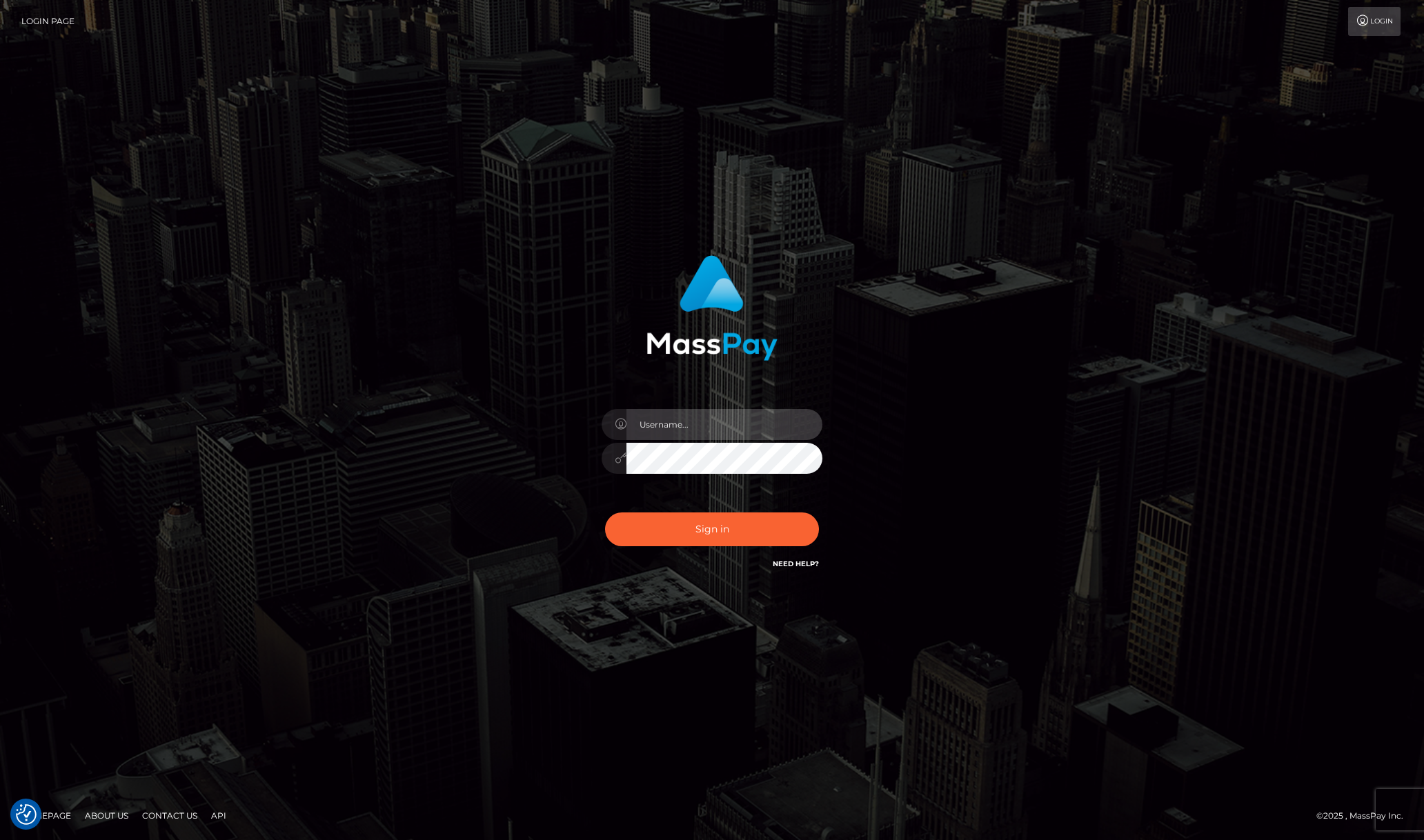
type input "efrain.ievpro"
click at [661, 546] on div "Sign in Need Help?" at bounding box center [712, 534] width 242 height 61
click at [744, 531] on button "Sign in" at bounding box center [712, 529] width 214 height 34
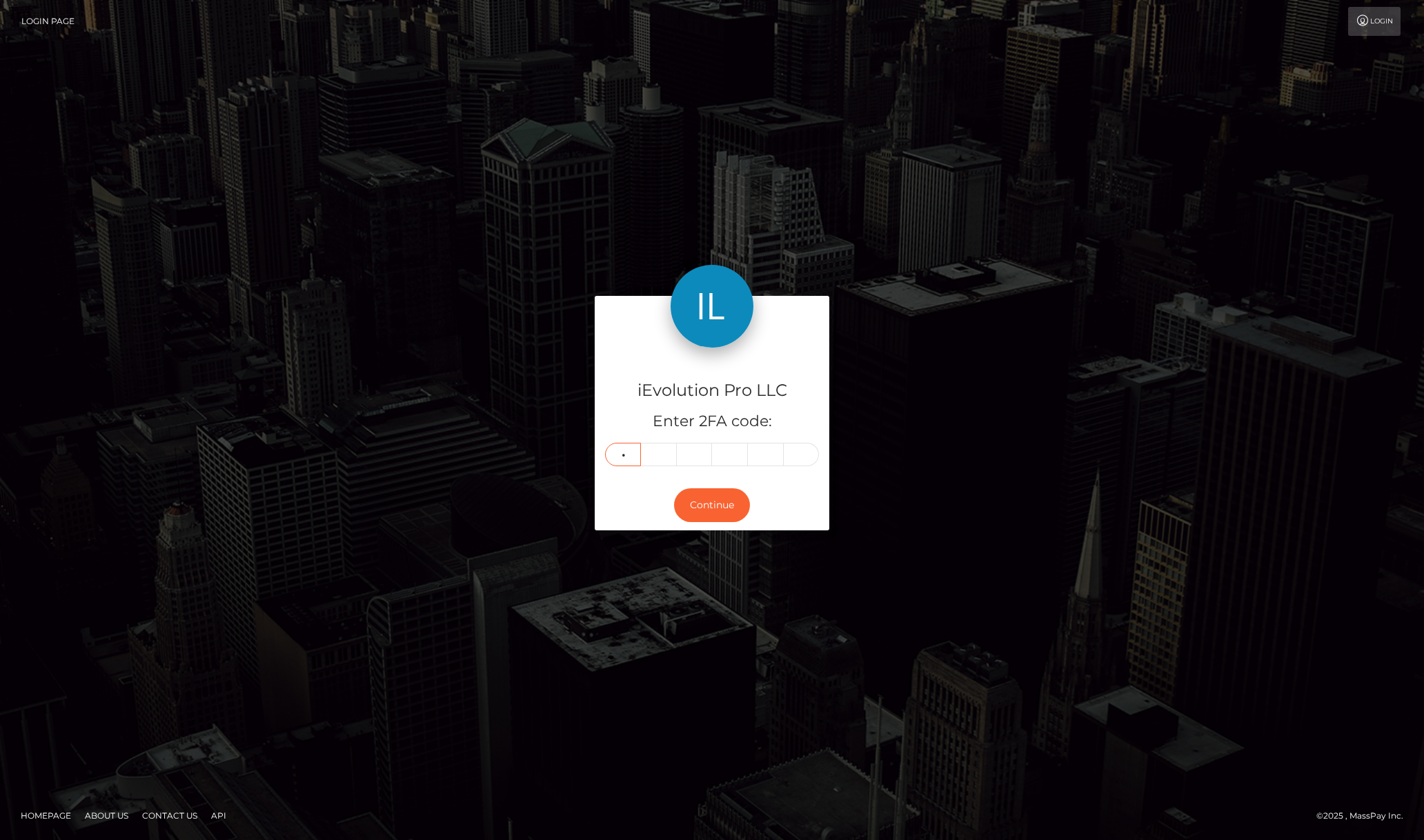
type input "2"
type input "8"
type input "3"
type input "9"
type input "4"
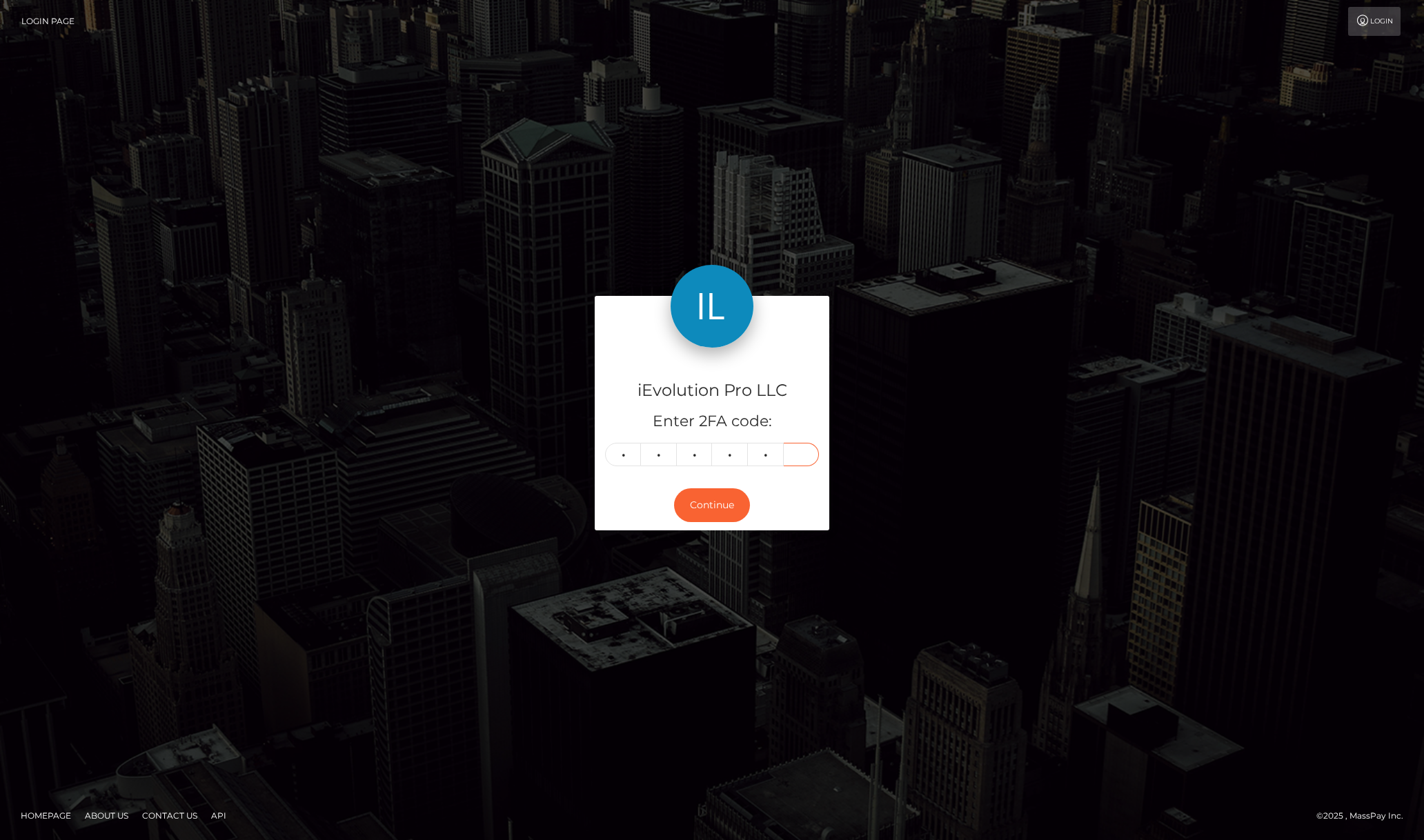
type input "0"
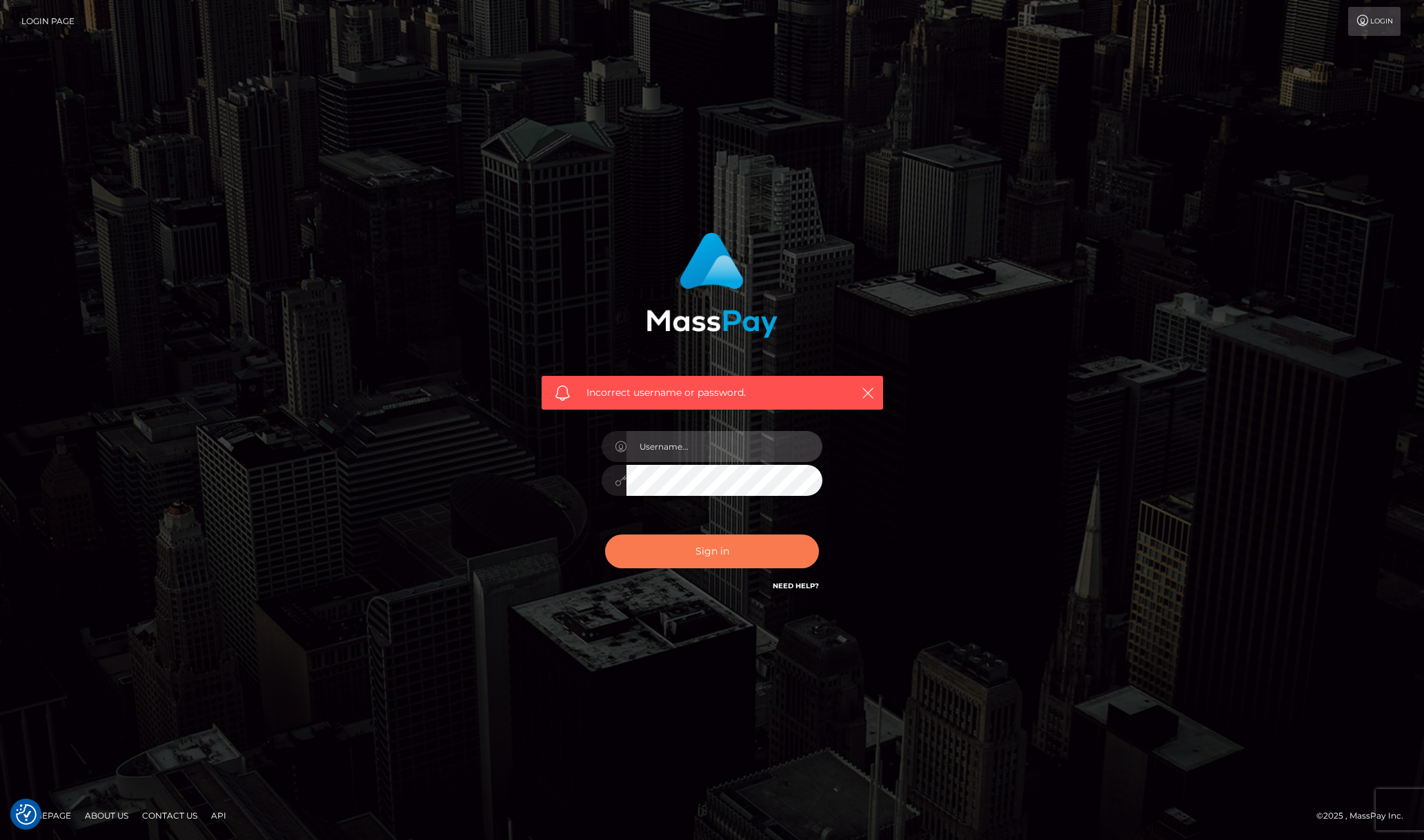
type input "[PERSON_NAME].ievpro"
click at [721, 538] on button "Sign in" at bounding box center [712, 551] width 214 height 34
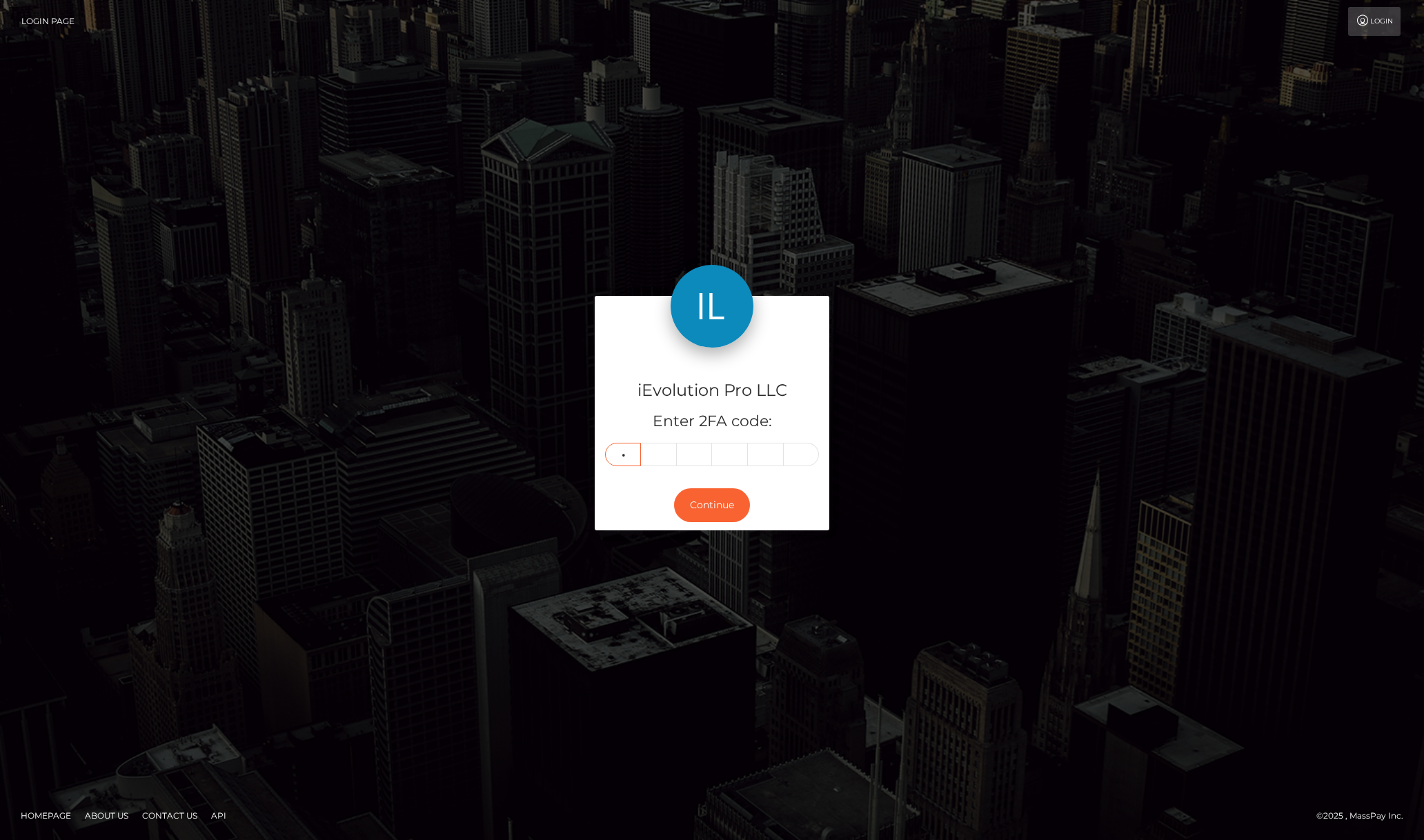
type input "3"
type input "6"
type input "1"
type input "9"
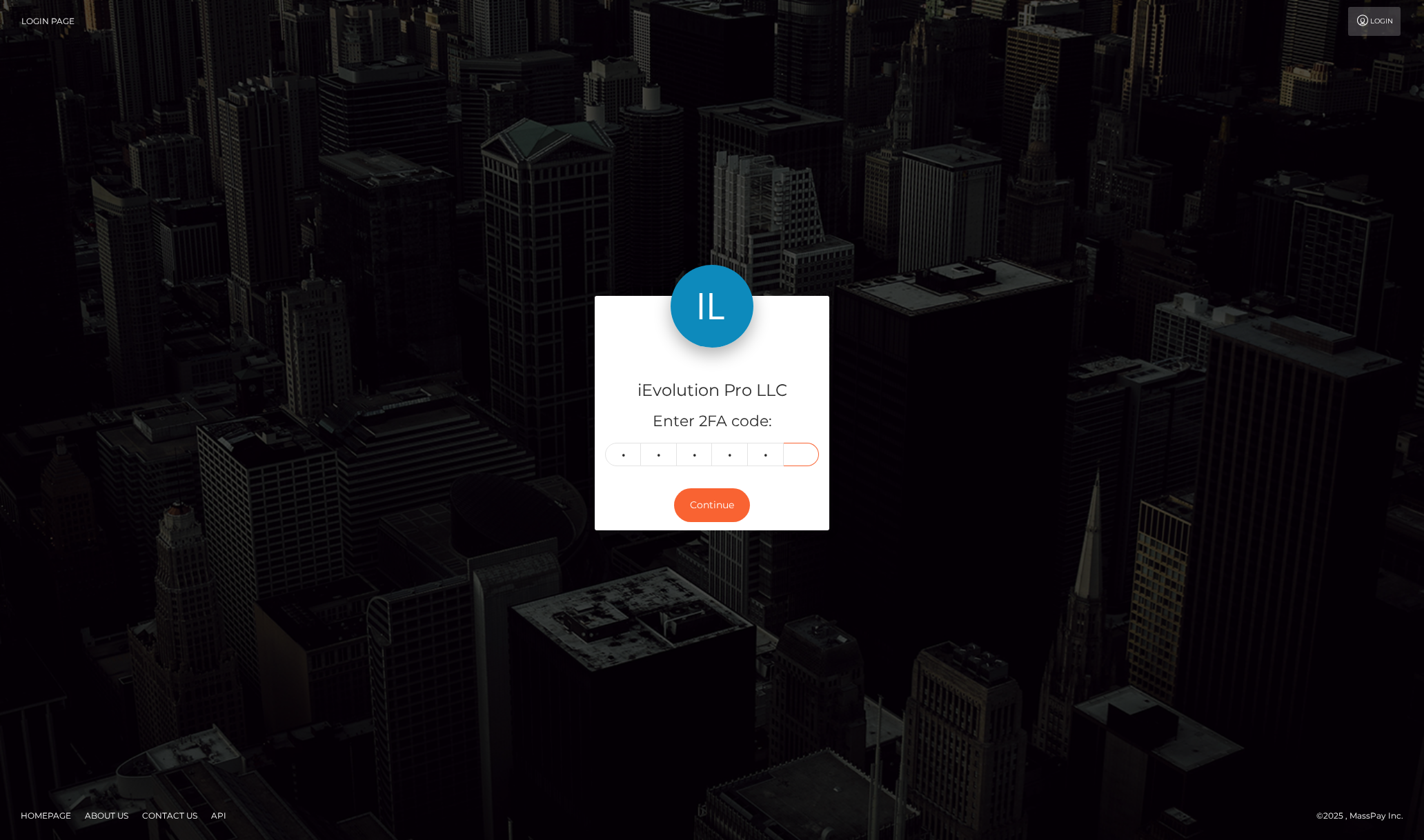
type input "7"
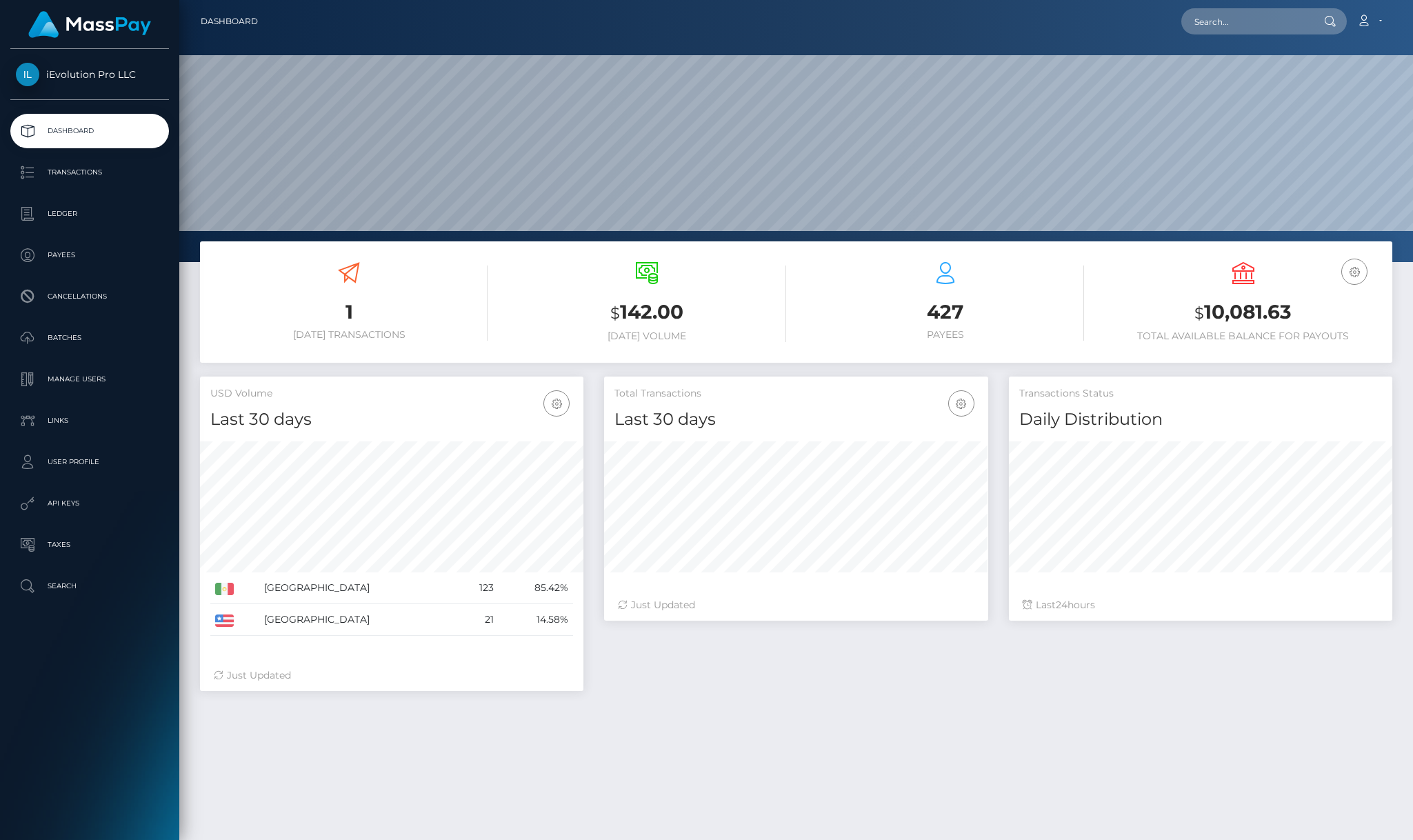
scroll to position [244, 384]
click at [102, 266] on link "Payees" at bounding box center [90, 255] width 158 height 35
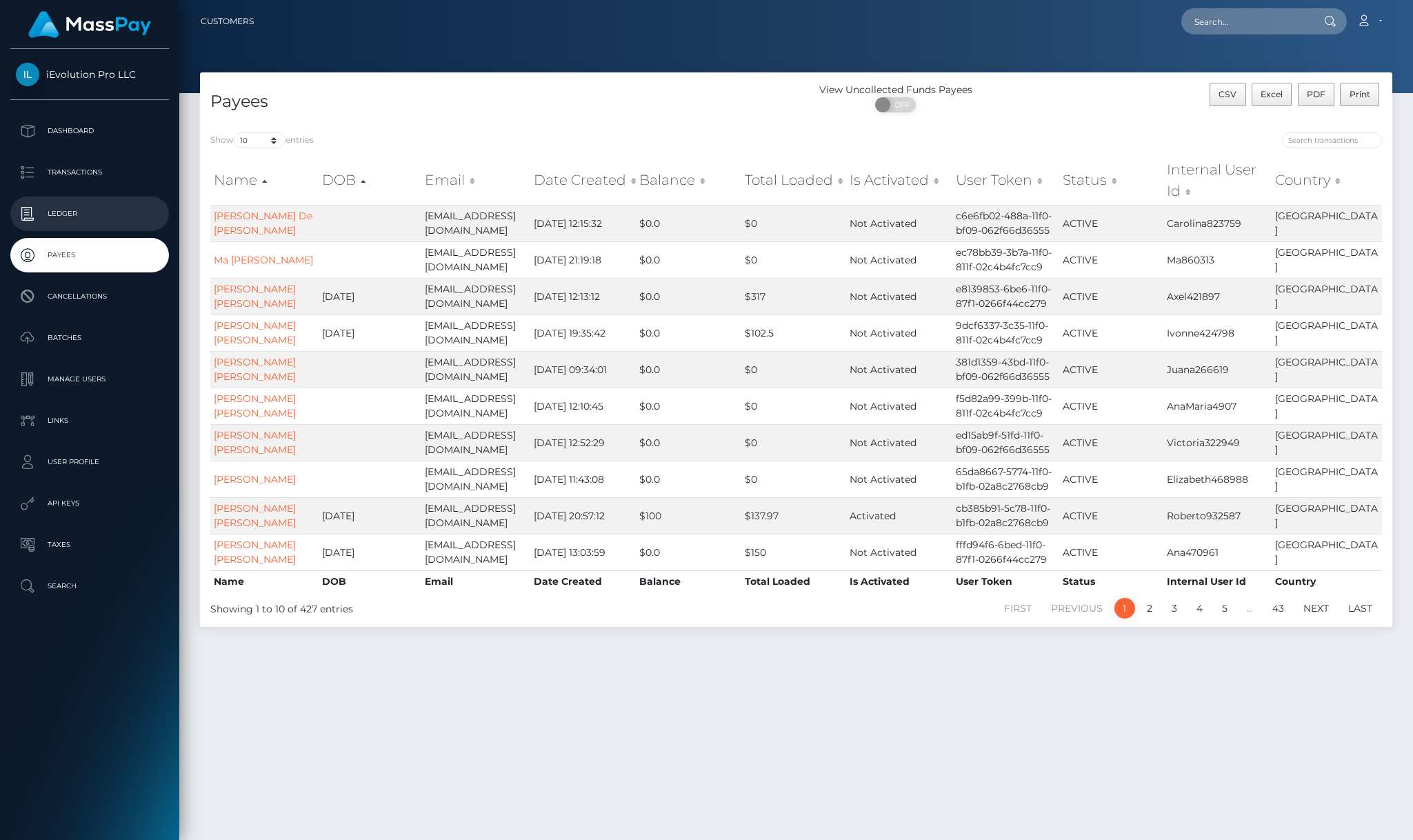
click at [80, 224] on link "Ledger" at bounding box center [90, 213] width 158 height 35
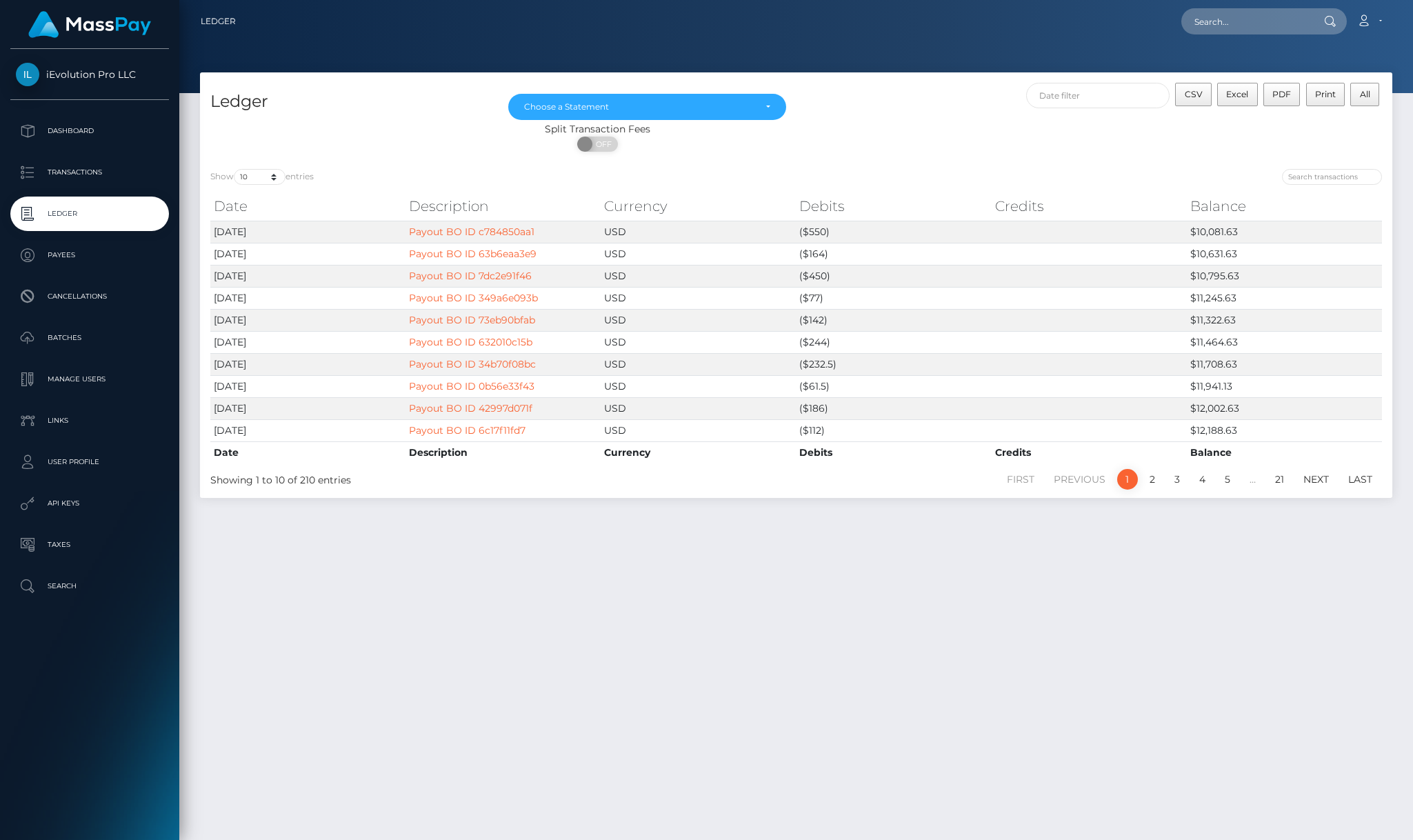
click at [101, 191] on ul "Dashboard Transactions Ledger Payees Cancellations Batches Links" at bounding box center [90, 358] width 179 height 490
click at [105, 183] on p "Transactions" at bounding box center [89, 172] width 148 height 20
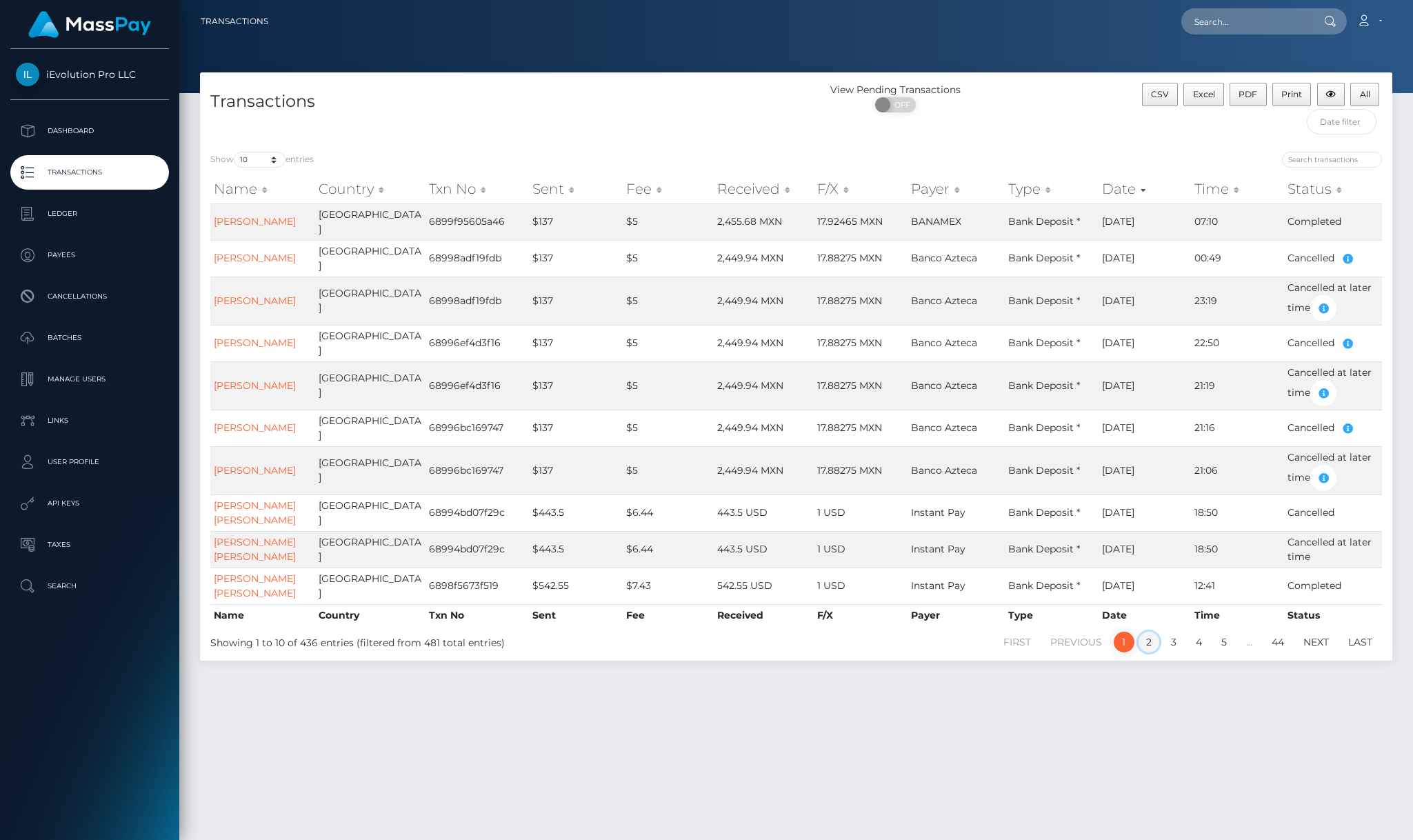
click at [1152, 632] on link "2" at bounding box center [1148, 641] width 20 height 20
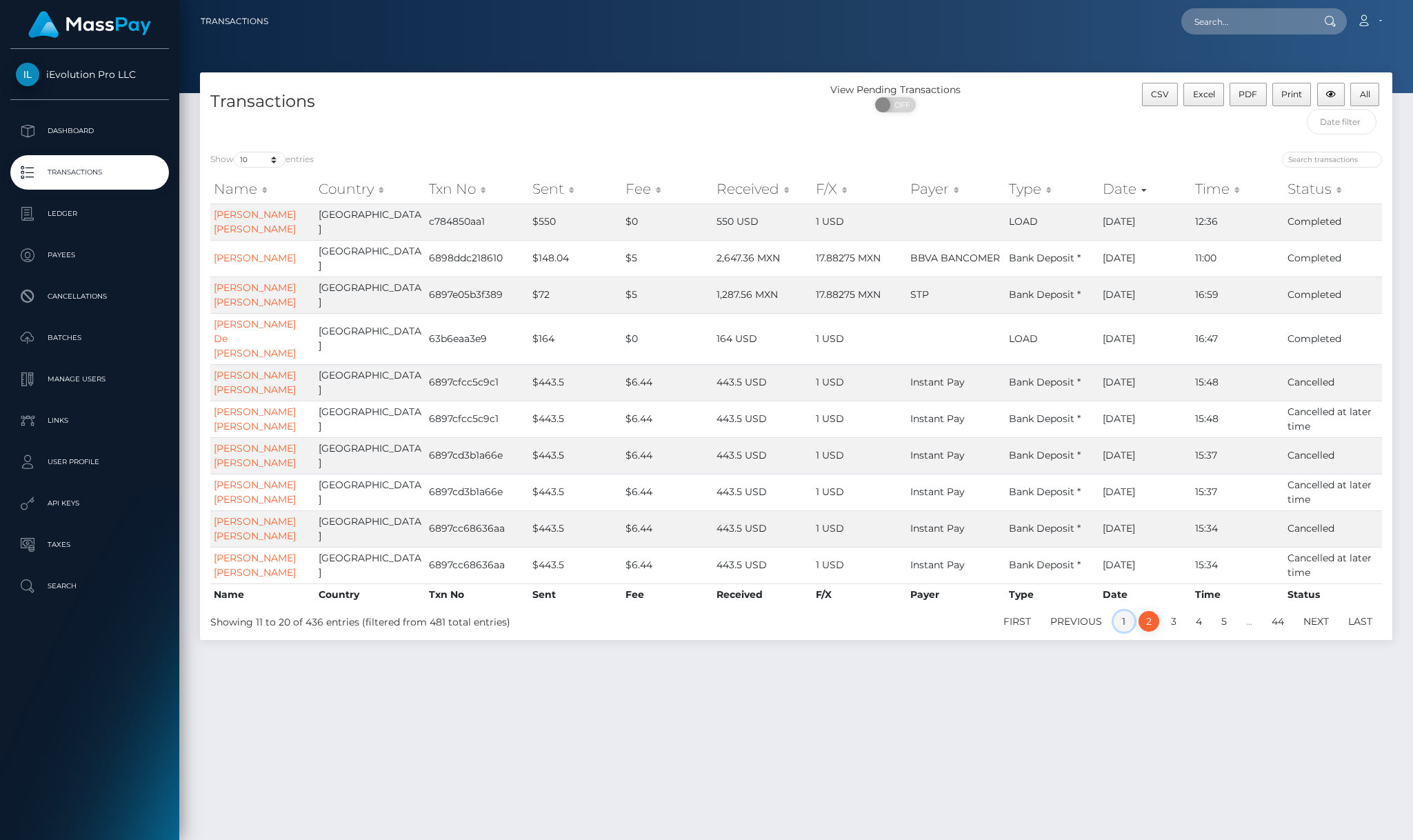
click at [1128, 611] on link "1" at bounding box center [1123, 621] width 20 height 20
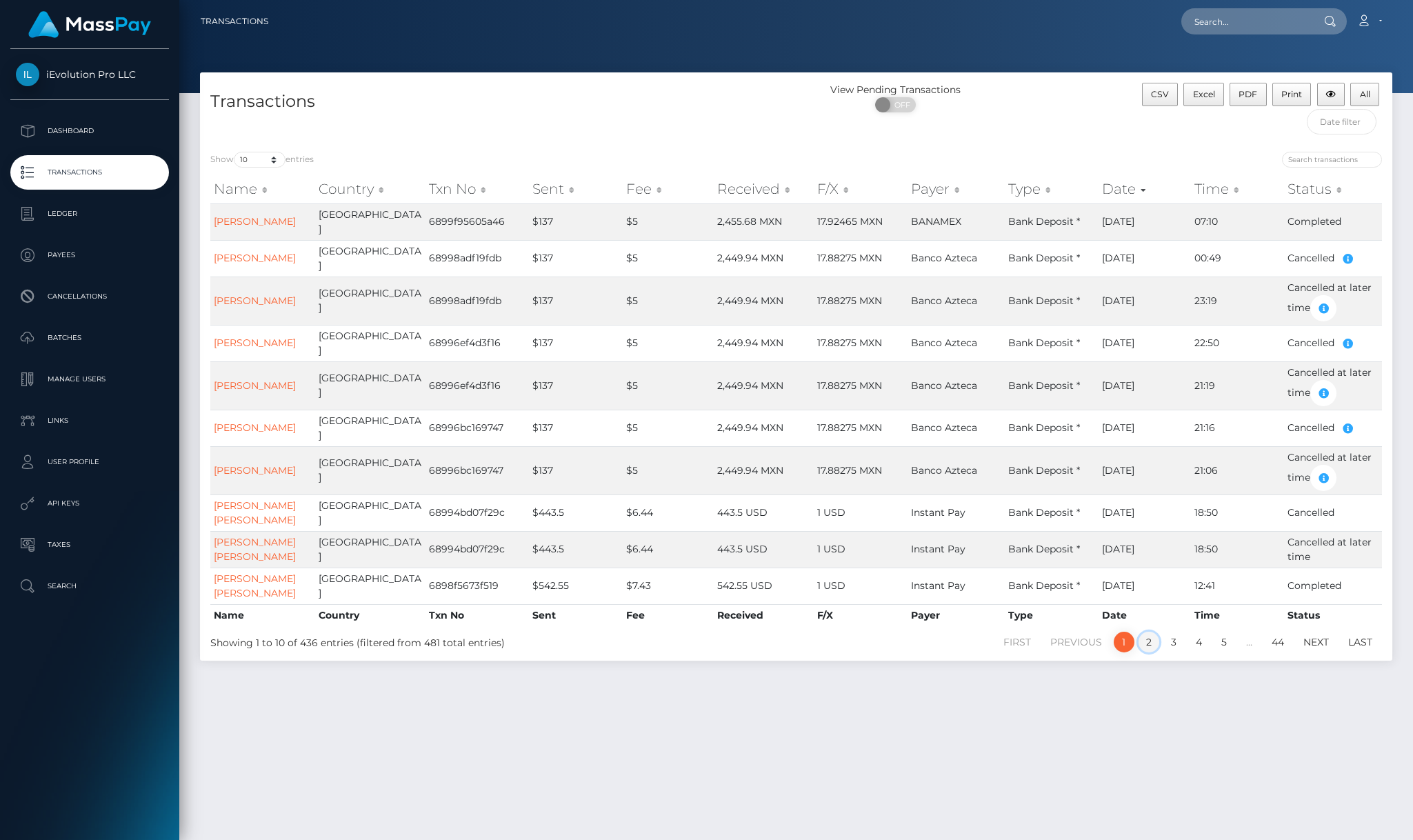
click at [1150, 632] on link "2" at bounding box center [1148, 641] width 20 height 20
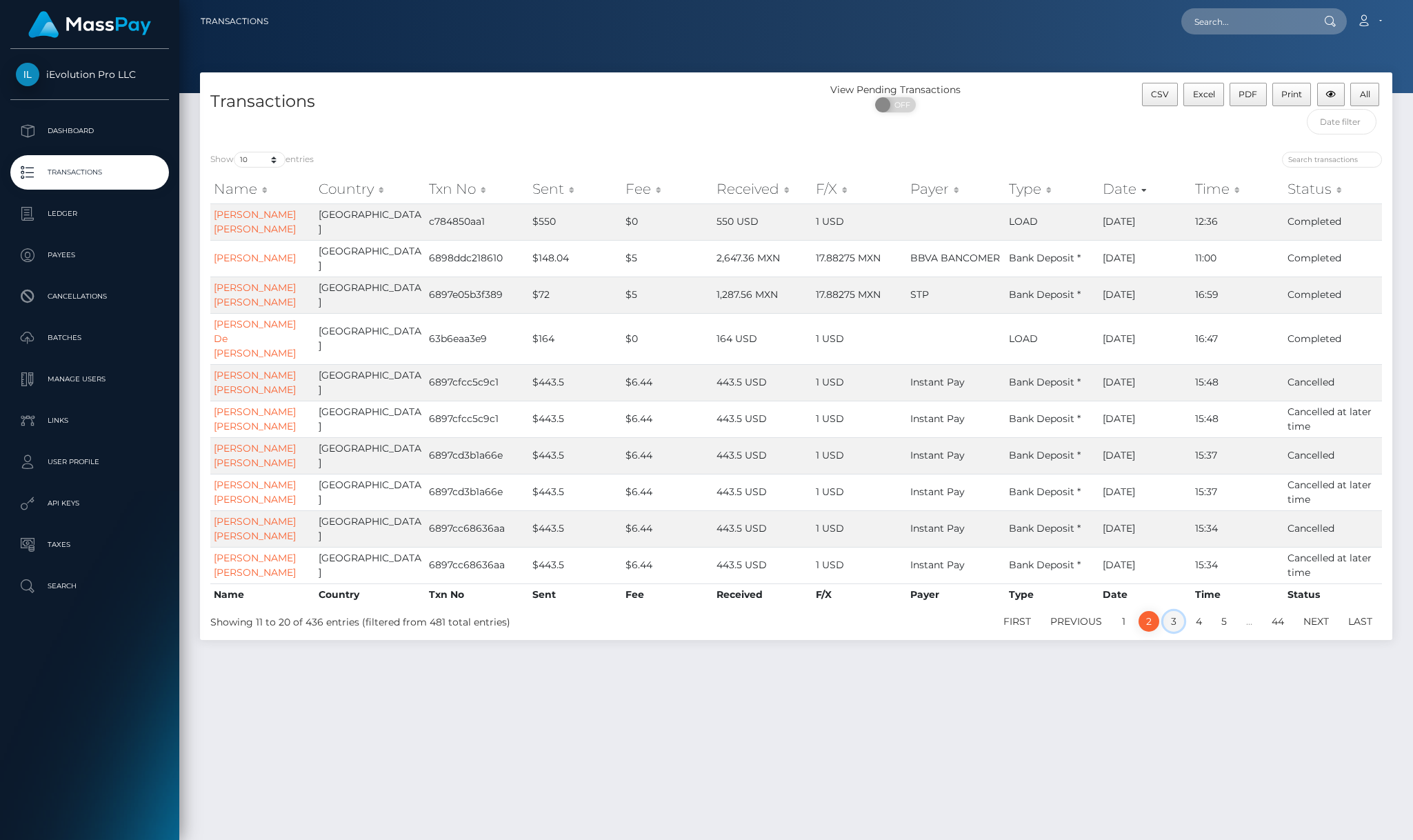
click at [1171, 611] on link "3" at bounding box center [1173, 621] width 20 height 20
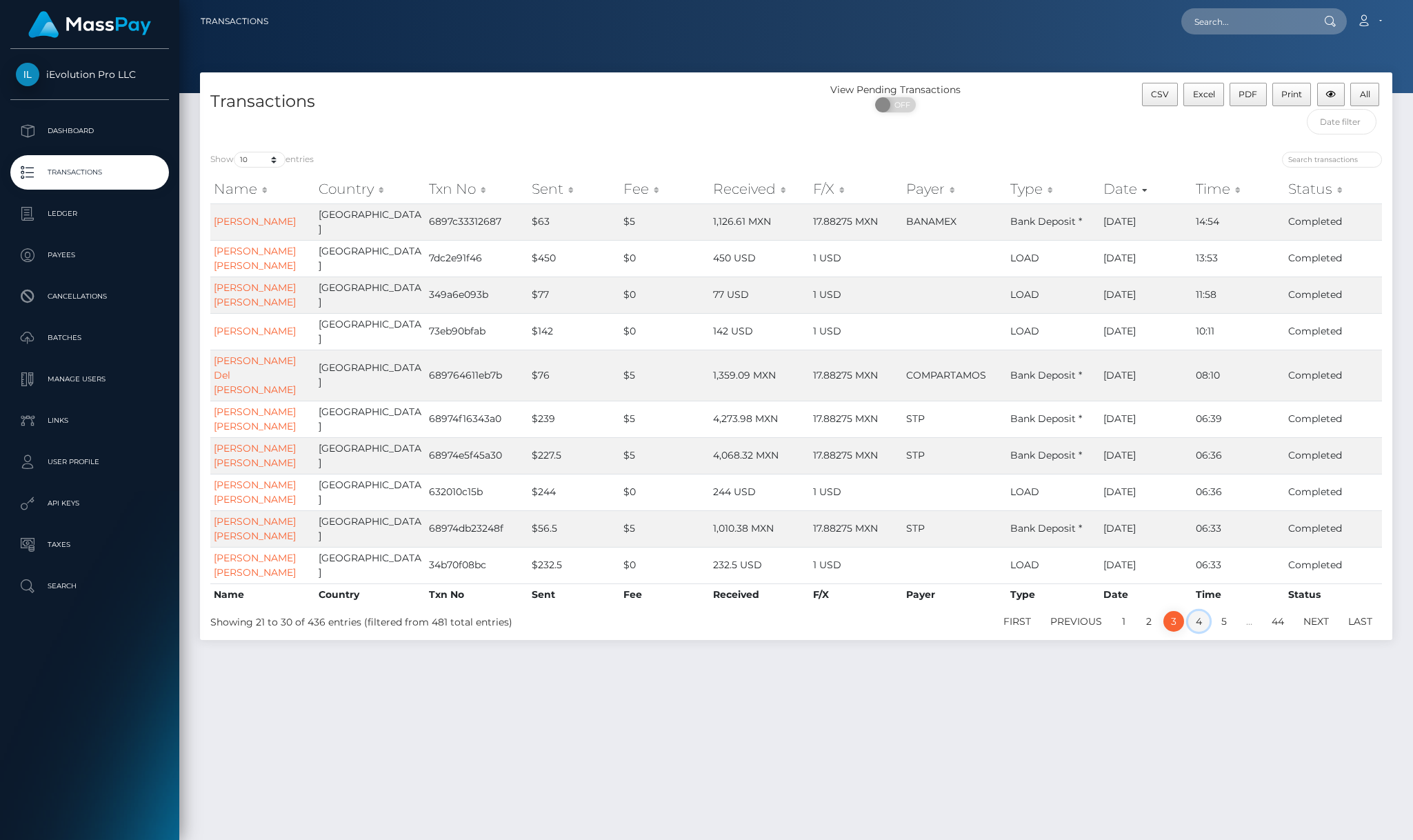
click at [1195, 611] on link "4" at bounding box center [1199, 621] width 21 height 20
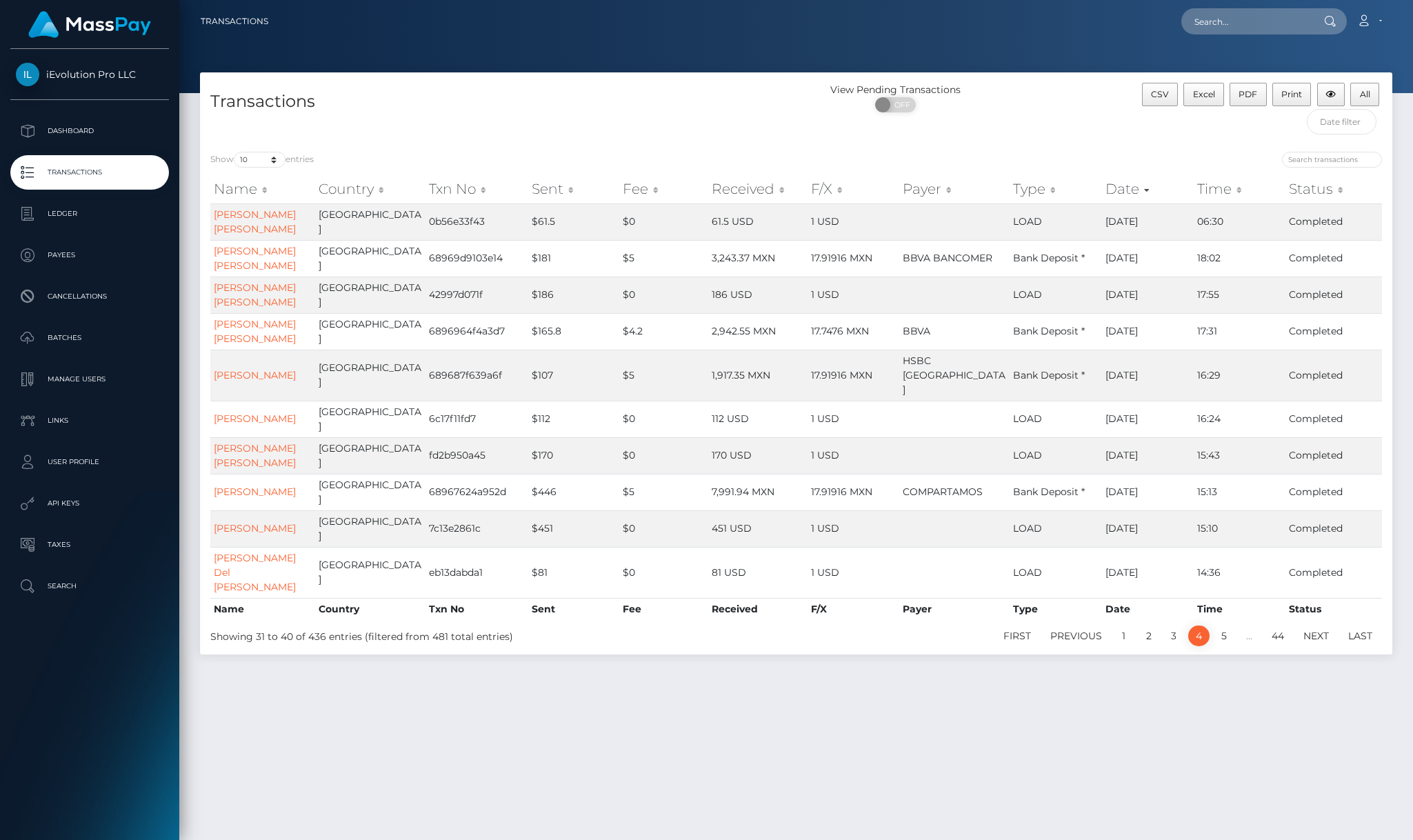
click at [1176, 610] on th "Date" at bounding box center [1147, 608] width 91 height 22
click at [1166, 644] on link "3" at bounding box center [1173, 635] width 20 height 20
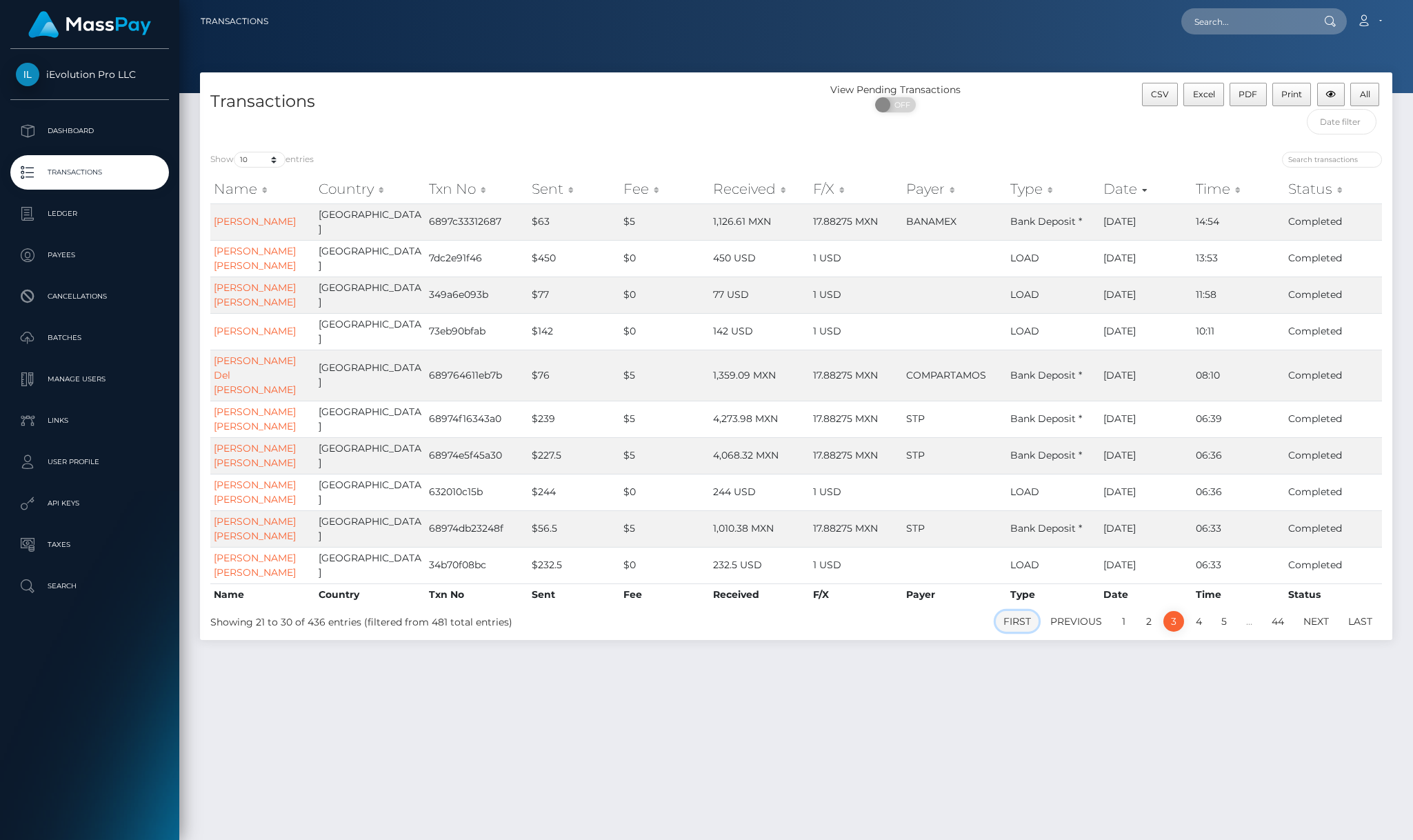
click at [1020, 611] on link "First" at bounding box center [1017, 621] width 43 height 20
